Goal: Navigation & Orientation: Go to known website

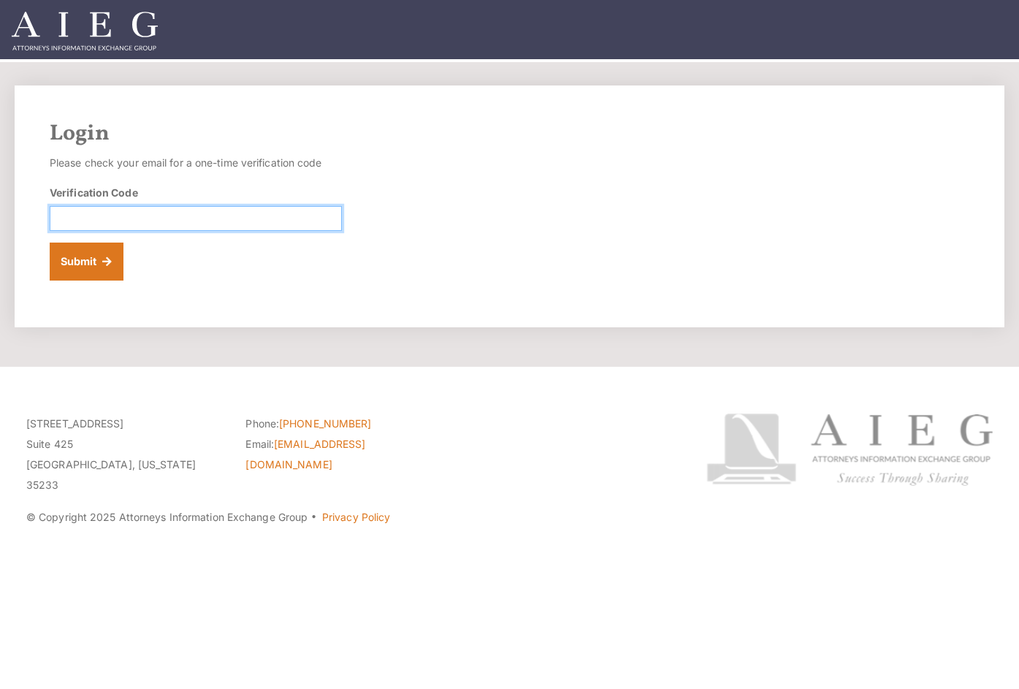
click at [137, 207] on input "Verification Code" at bounding box center [196, 218] width 292 height 25
click at [123, 219] on input "Verification Code" at bounding box center [196, 218] width 292 height 25
paste input "787533"
type input "787533"
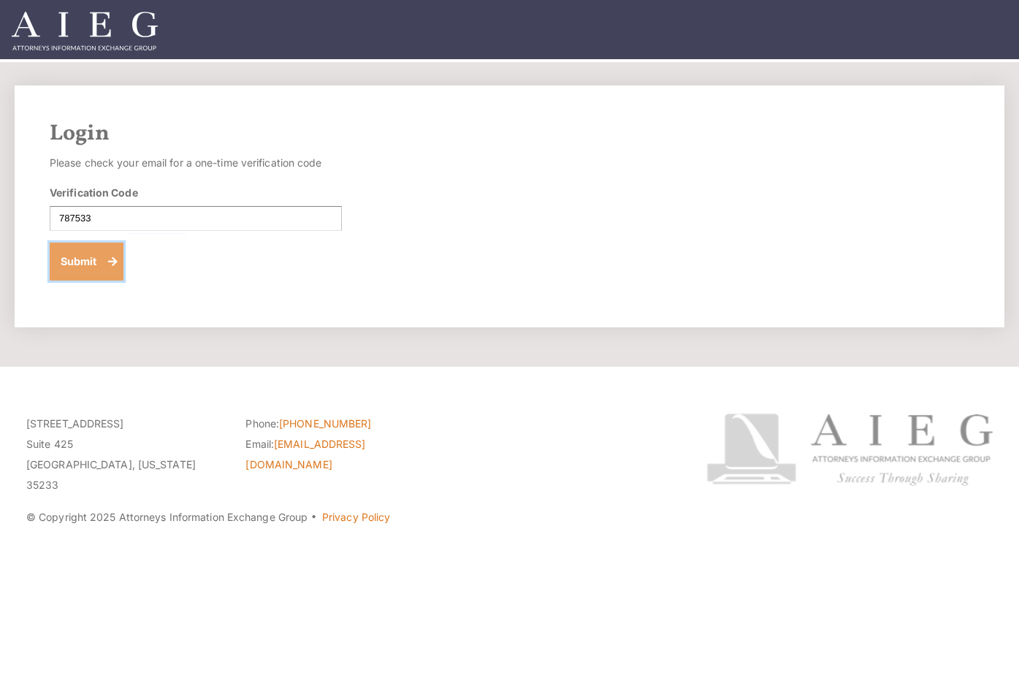
click at [96, 257] on button "Submit" at bounding box center [87, 262] width 74 height 38
